Goal: Check status: Check status

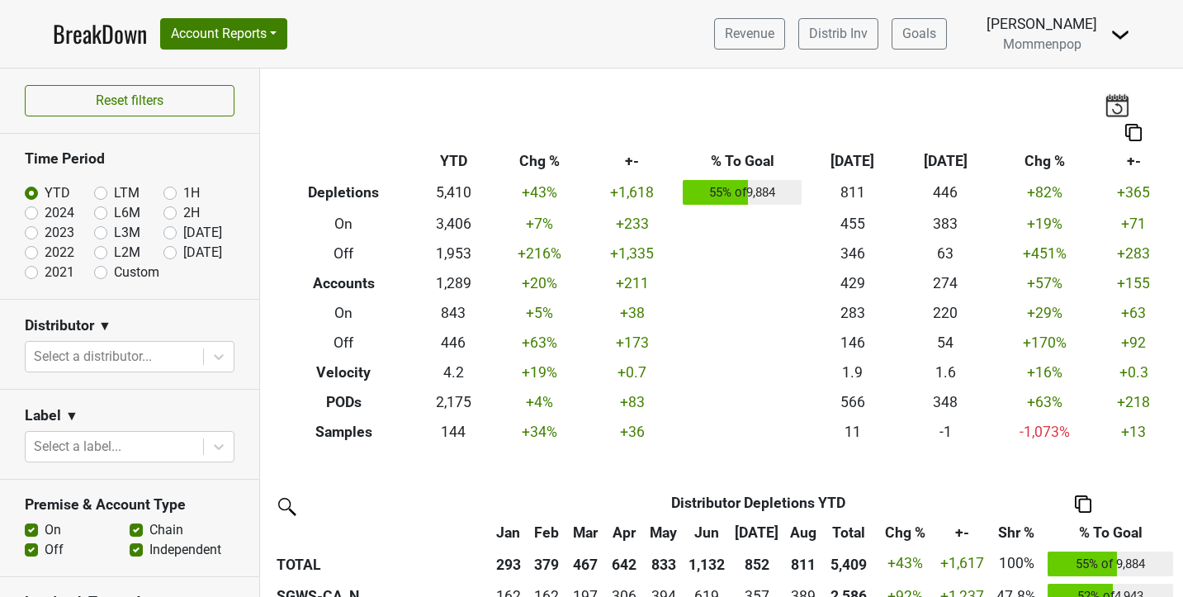
click at [183, 252] on label "[DATE]" at bounding box center [202, 253] width 39 height 20
click at [174, 252] on input "[DATE]" at bounding box center [196, 251] width 66 height 17
radio input "true"
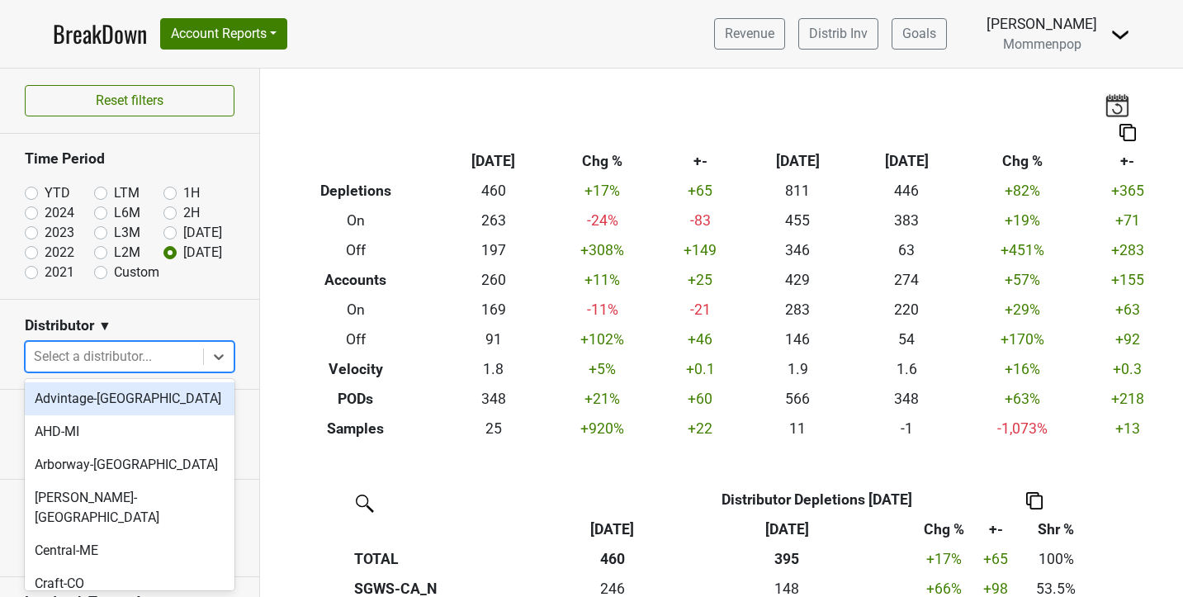
click at [77, 350] on div at bounding box center [114, 356] width 161 height 23
type input "ca"
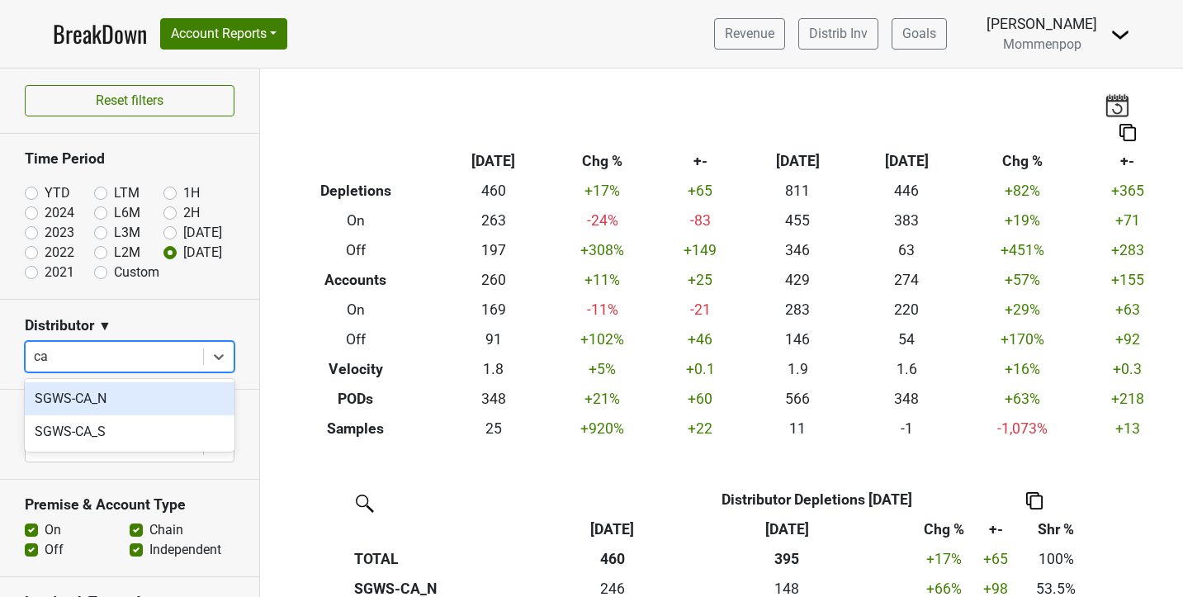
click at [83, 401] on div "SGWS-CA_N" at bounding box center [130, 398] width 210 height 33
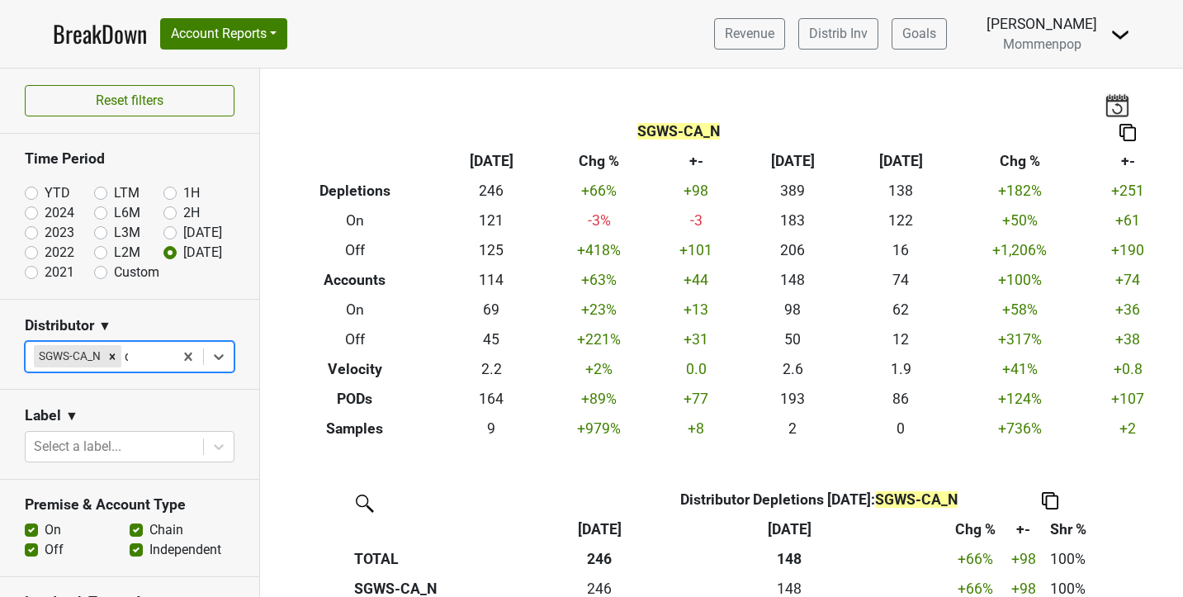
type input "ca"
click at [141, 389] on div "SGWS-CA_S" at bounding box center [130, 398] width 210 height 33
